Goal: Information Seeking & Learning: Learn about a topic

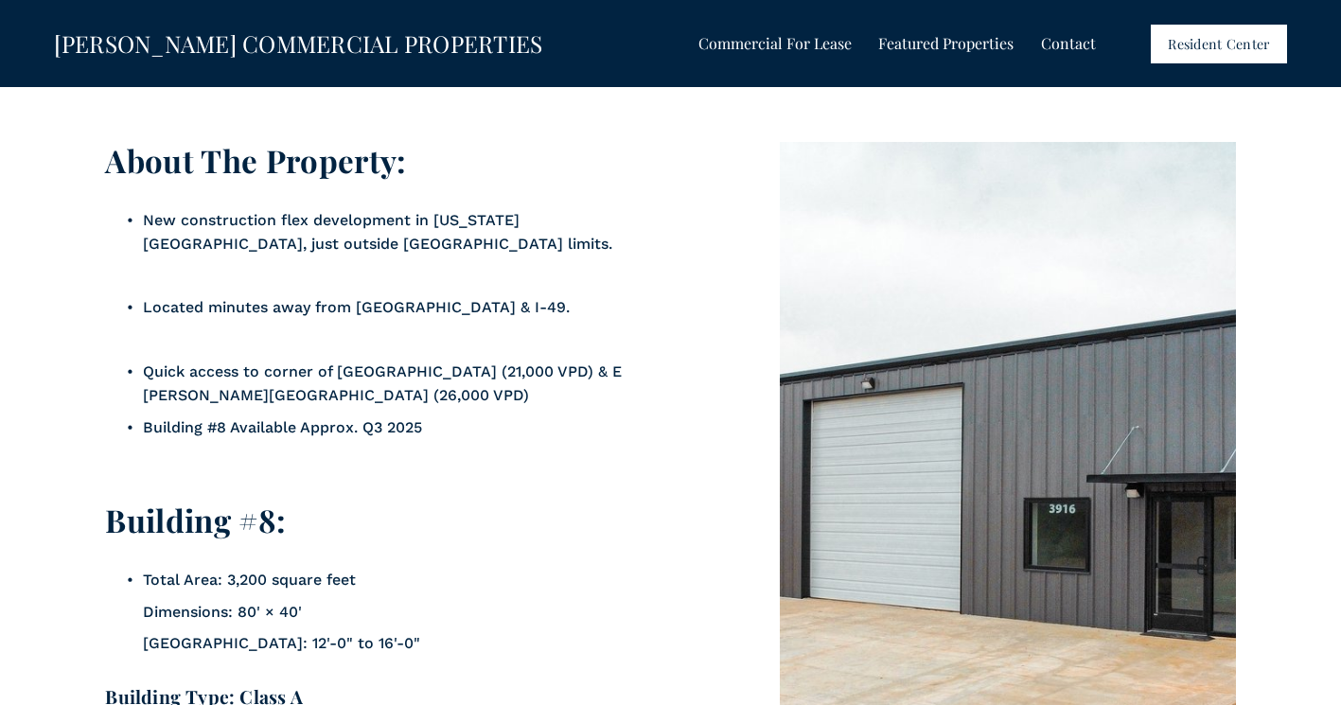
scroll to position [4922, 0]
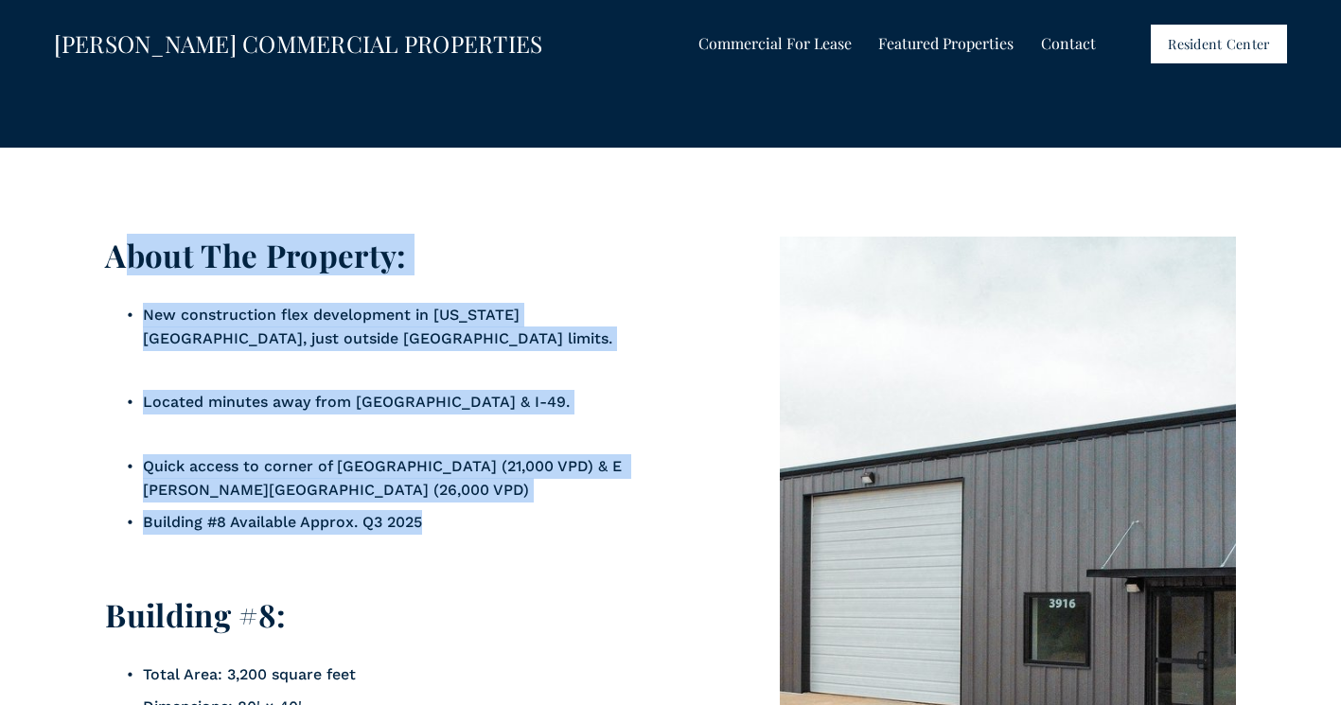
drag, startPoint x: 118, startPoint y: 268, endPoint x: 440, endPoint y: 542, distance: 423.0
click at [440, 330] on div "About The Property: New construction flex development in [US_STATE][GEOGRAPHIC_…" at bounding box center [385, 650] width 560 height 827
copy div "bout The Property: New construction flex development in [US_STATE][GEOGRAPHIC_D…"
click at [487, 330] on p "Quick access to corner of [GEOGRAPHIC_DATA] (21,000 VPD) & E [PERSON_NAME][GEOG…" at bounding box center [404, 478] width 523 height 48
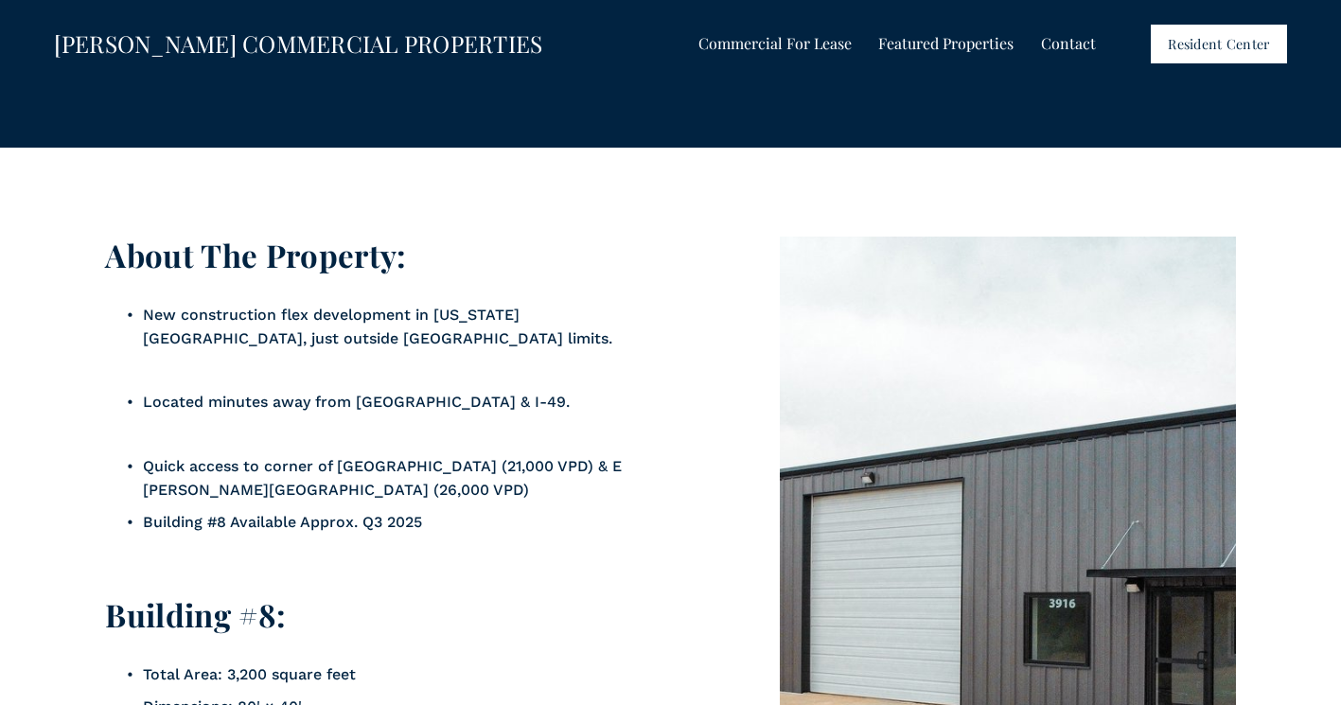
click at [490, 330] on p "Quick access to corner of [GEOGRAPHIC_DATA] (21,000 VPD) & E [PERSON_NAME][GEOG…" at bounding box center [404, 478] width 523 height 48
click at [159, 322] on p "New construction flex development in [US_STATE][GEOGRAPHIC_DATA], just outside …" at bounding box center [404, 327] width 523 height 48
drag, startPoint x: 138, startPoint y: 323, endPoint x: 205, endPoint y: 333, distance: 68.0
click at [205, 330] on p "New construction flex development in [US_STATE][GEOGRAPHIC_DATA], just outside …" at bounding box center [404, 327] width 523 height 48
drag, startPoint x: 374, startPoint y: 449, endPoint x: 310, endPoint y: 413, distance: 73.7
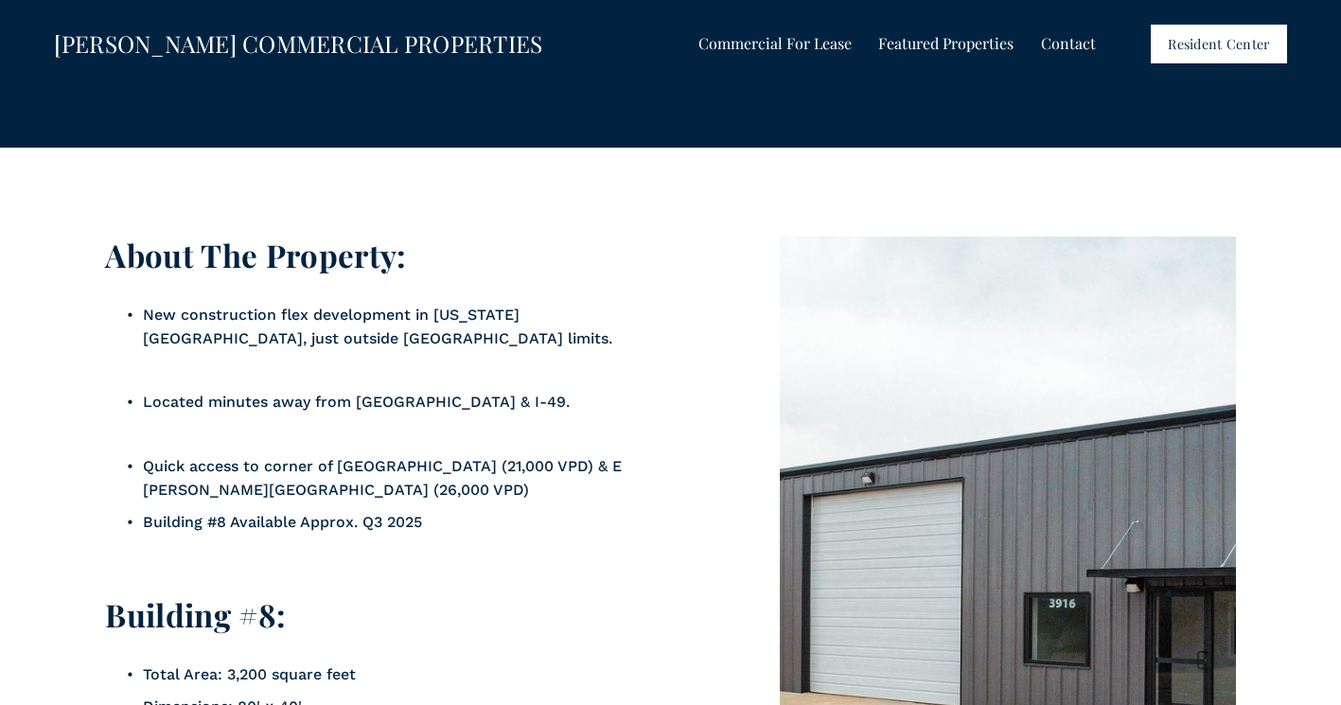
click at [363, 330] on p at bounding box center [404, 434] width 523 height 25
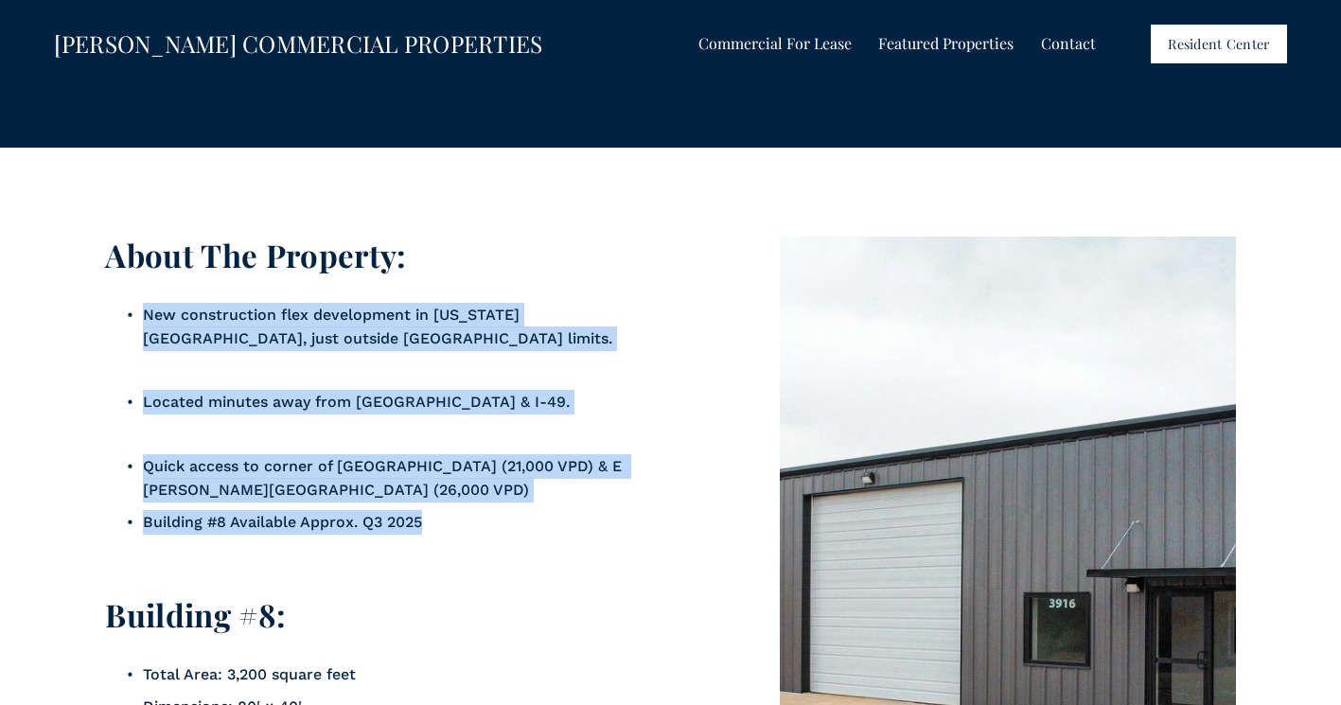
drag, startPoint x: 145, startPoint y: 325, endPoint x: 461, endPoint y: 532, distance: 378.1
click at [461, 330] on ul "New construction flex development in [US_STATE][GEOGRAPHIC_DATA], just outside …" at bounding box center [385, 434] width 560 height 263
copy ul "New construction flex development in [US_STATE][GEOGRAPHIC_DATA], just outside …"
click at [427, 330] on p "Quick access to corner of [GEOGRAPHIC_DATA] (21,000 VPD) & E [PERSON_NAME][GEOG…" at bounding box center [404, 478] width 523 height 48
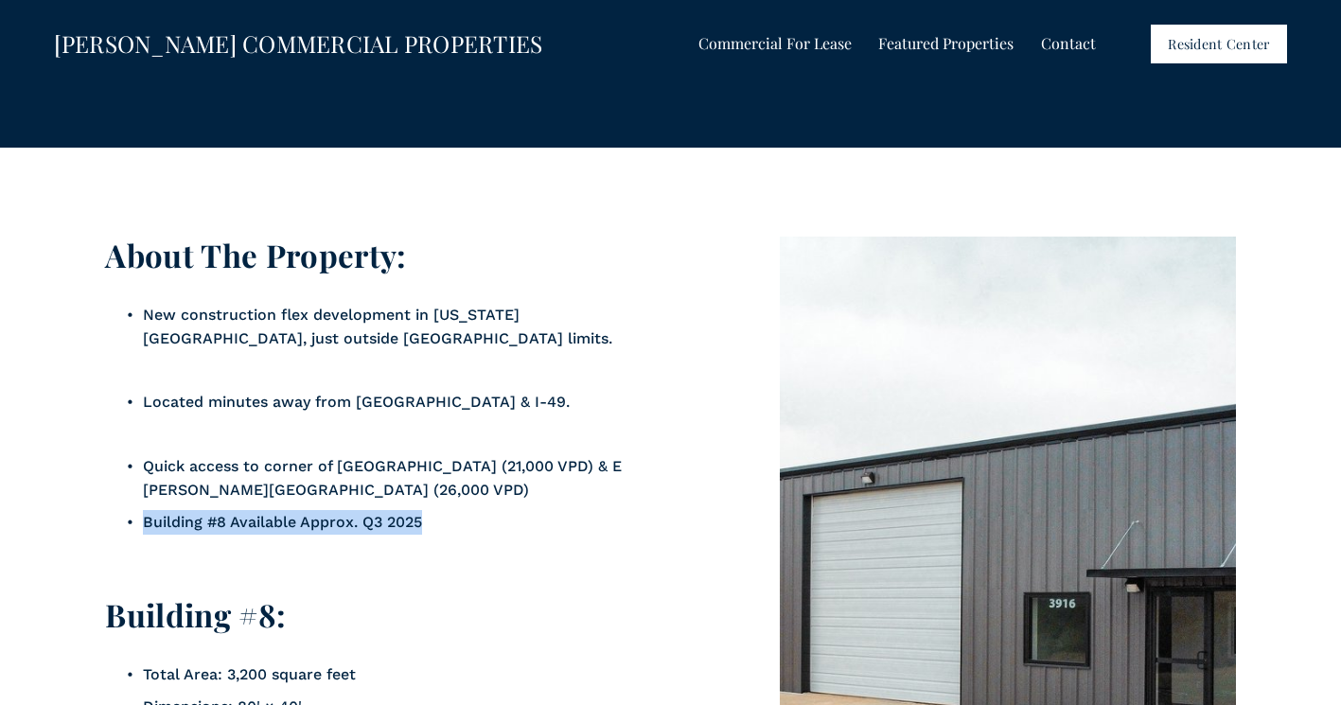
drag, startPoint x: 427, startPoint y: 529, endPoint x: 139, endPoint y: 530, distance: 287.8
click at [143, 330] on p "Building #8 Available Approx. Q3 2025" at bounding box center [404, 522] width 523 height 25
copy p "Building #8 Available Approx. Q3 2025"
drag, startPoint x: 216, startPoint y: 359, endPoint x: 209, endPoint y: 349, distance: 11.6
click at [216, 330] on p "New construction flex development in [US_STATE][GEOGRAPHIC_DATA], just outside …" at bounding box center [404, 327] width 523 height 48
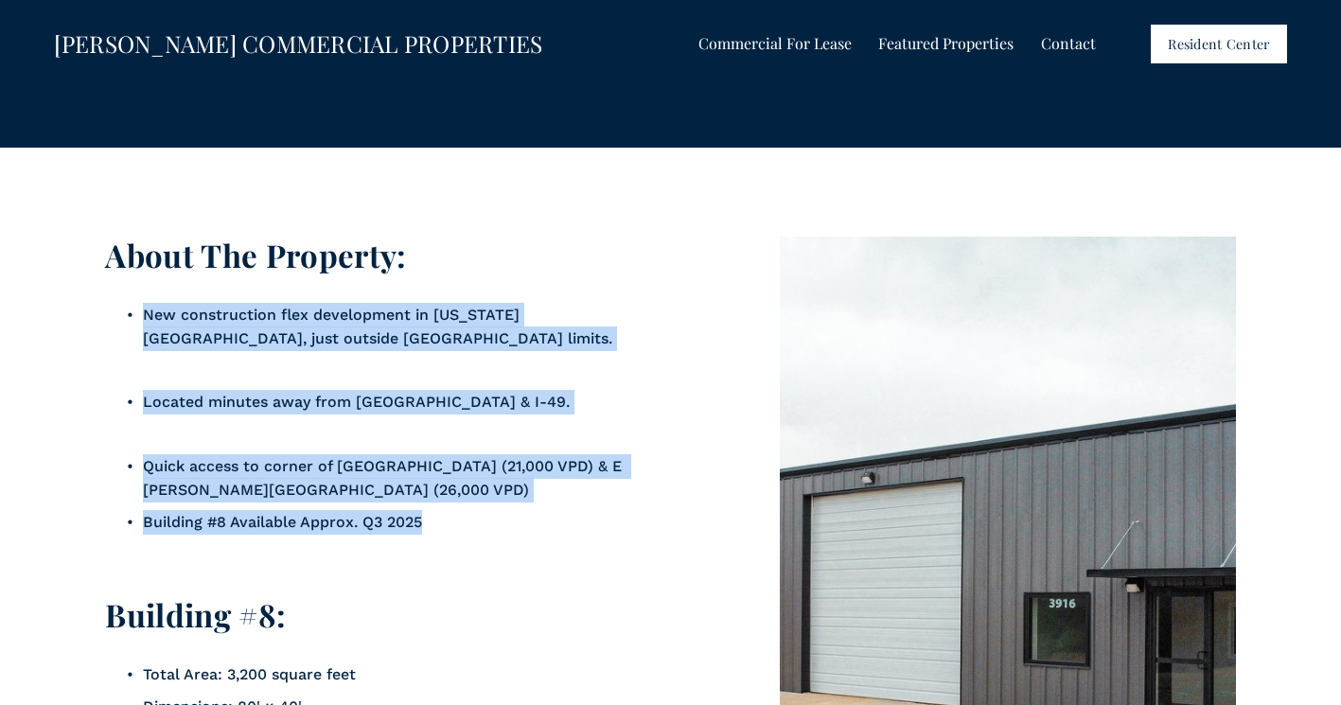
drag, startPoint x: 146, startPoint y: 326, endPoint x: 500, endPoint y: 542, distance: 415.1
click at [500, 330] on ul "New construction flex development in [US_STATE][GEOGRAPHIC_DATA], just outside …" at bounding box center [385, 434] width 560 height 263
copy ul "New construction flex development in [US_STATE][GEOGRAPHIC_DATA], just outside …"
click at [526, 330] on p at bounding box center [404, 553] width 523 height 25
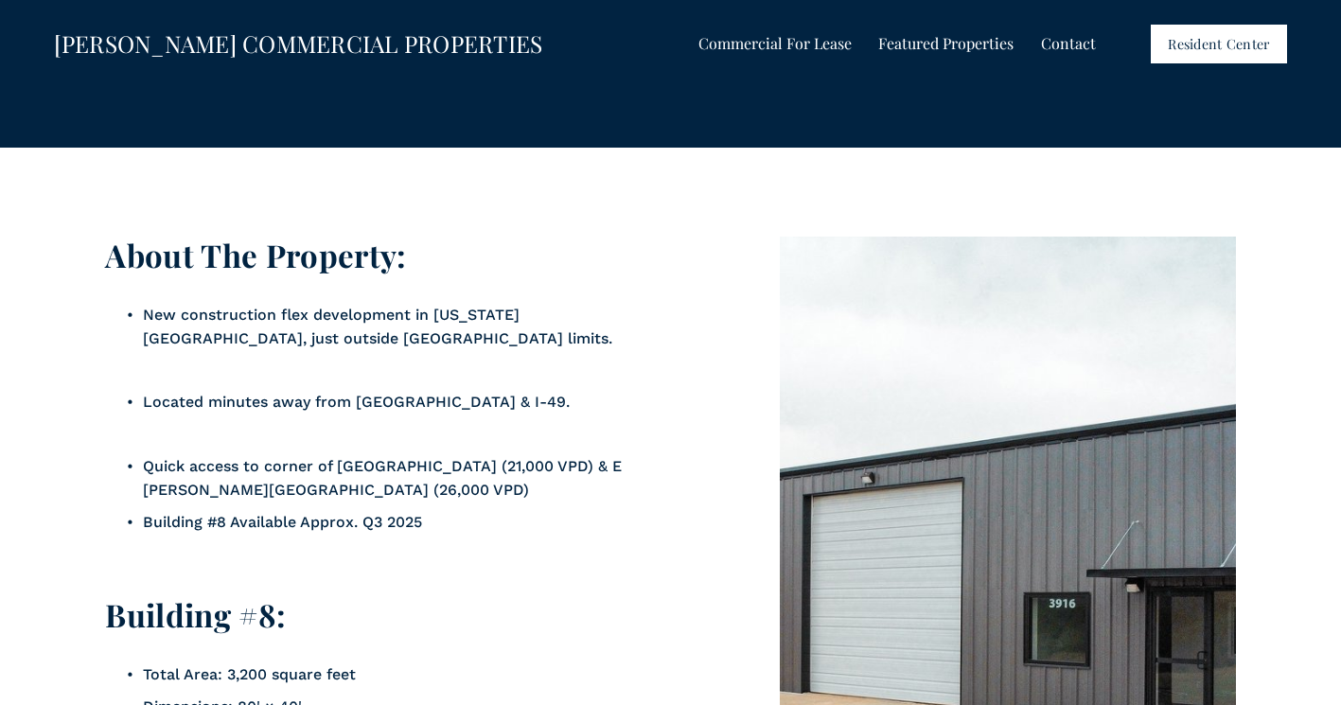
scroll to position [5301, 0]
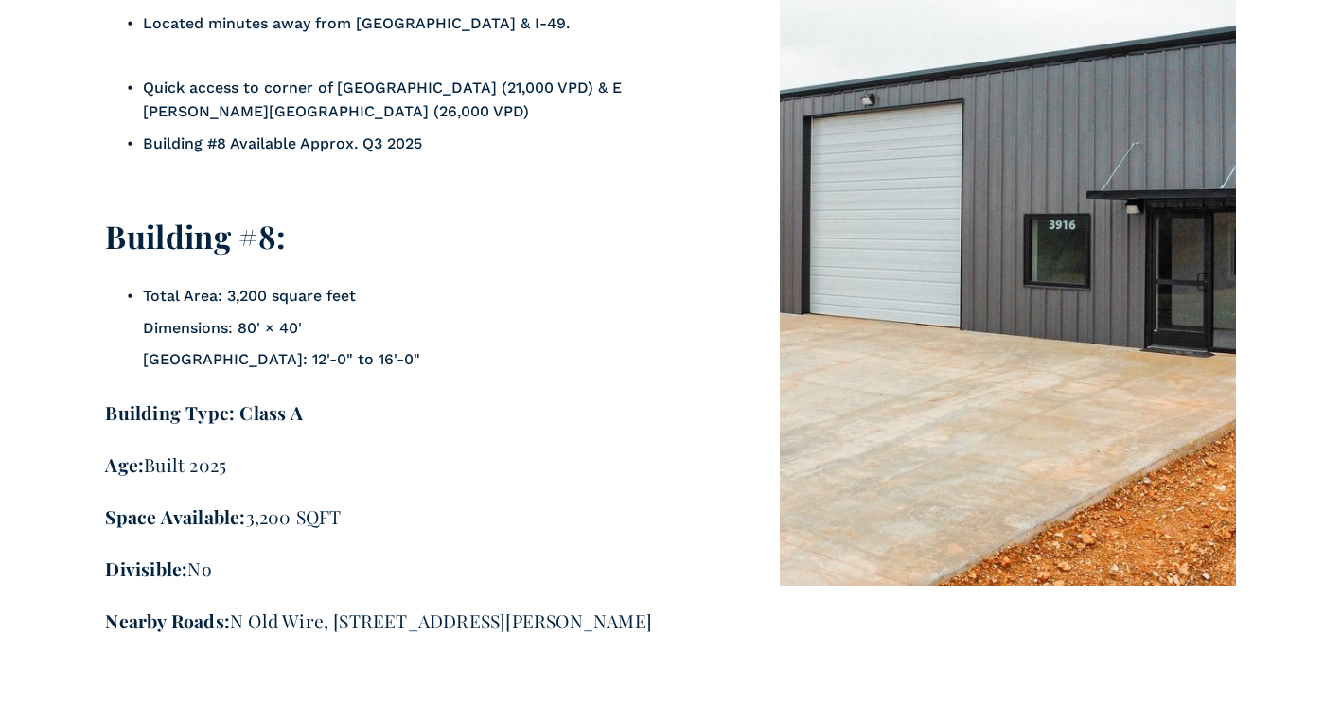
click at [576, 330] on div "About The Property: New construction flex development in [US_STATE][GEOGRAPHIC_…" at bounding box center [385, 271] width 560 height 827
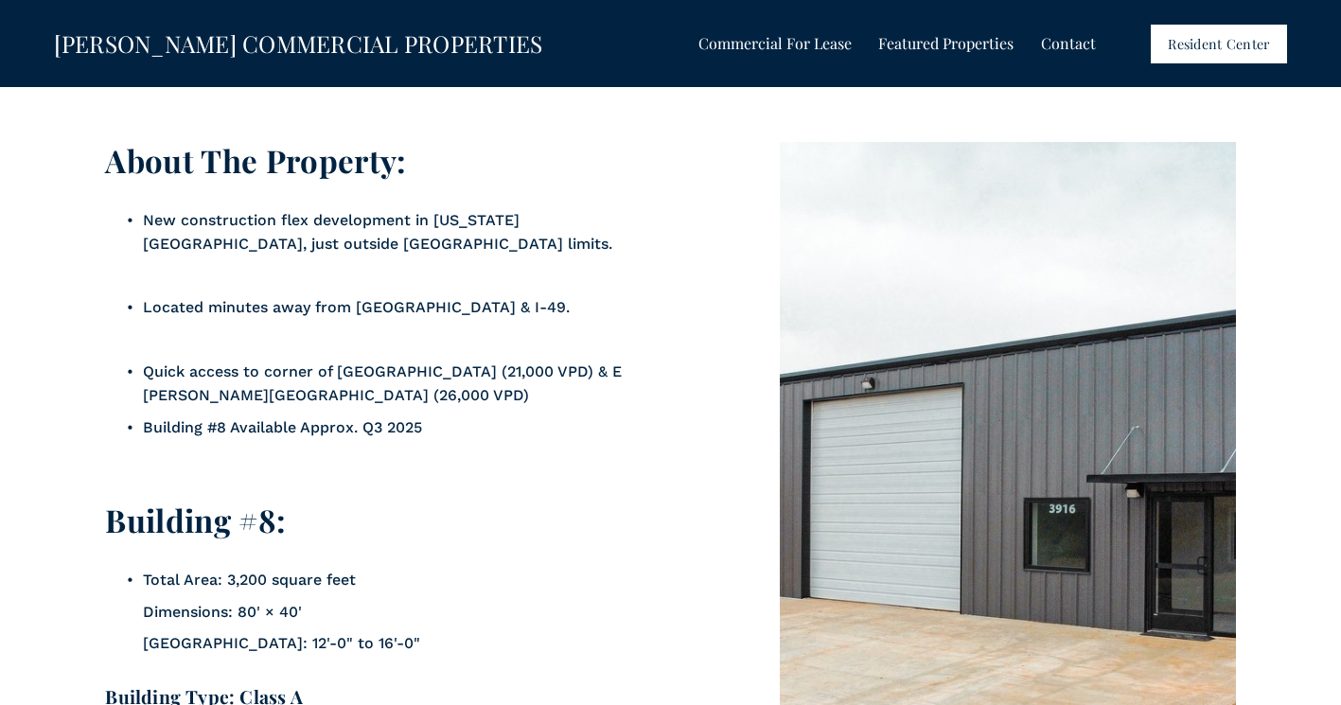
scroll to position [4922, 0]
